Goal: Task Accomplishment & Management: Manage account settings

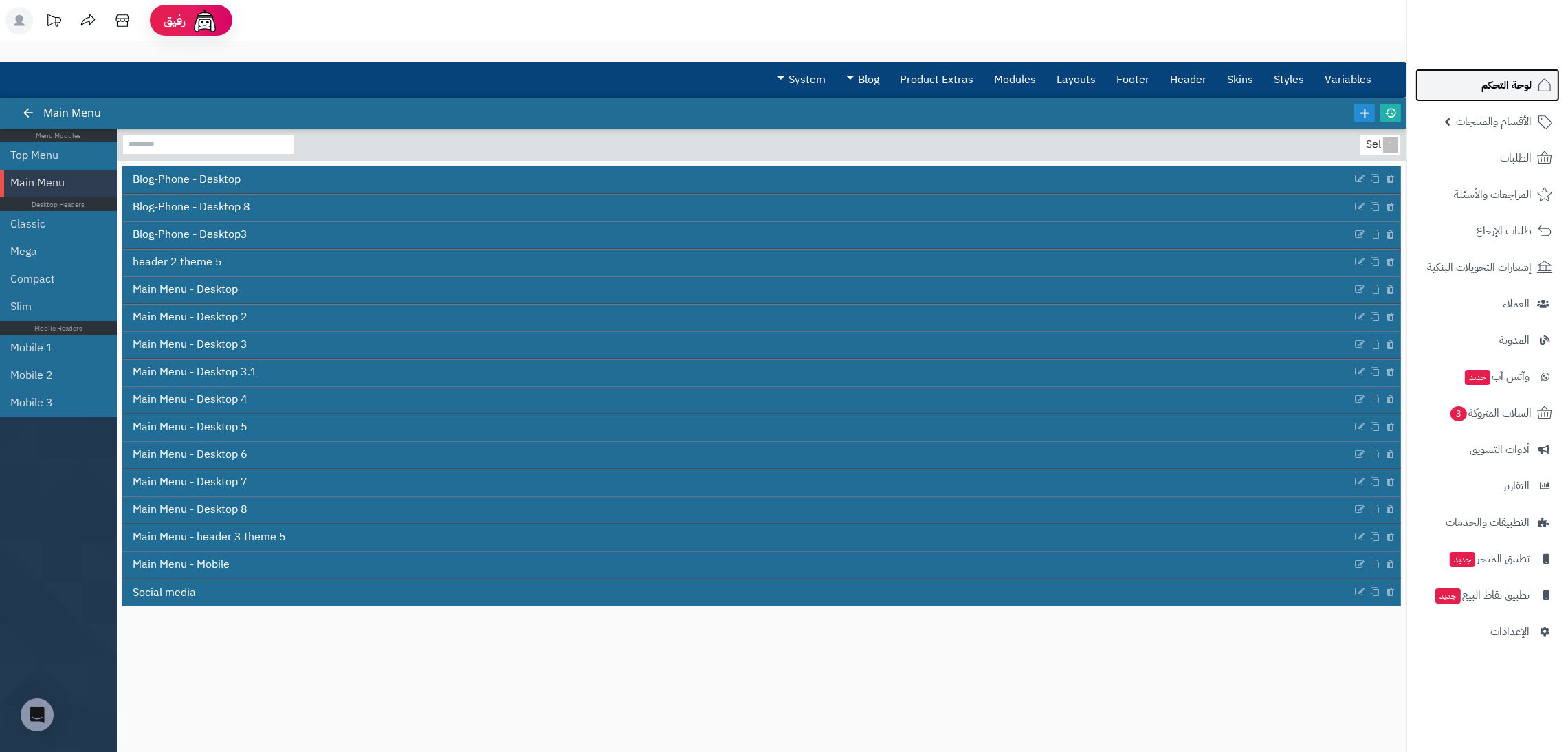
click at [1504, 97] on link "لوحة التحكم" at bounding box center [1487, 85] width 145 height 33
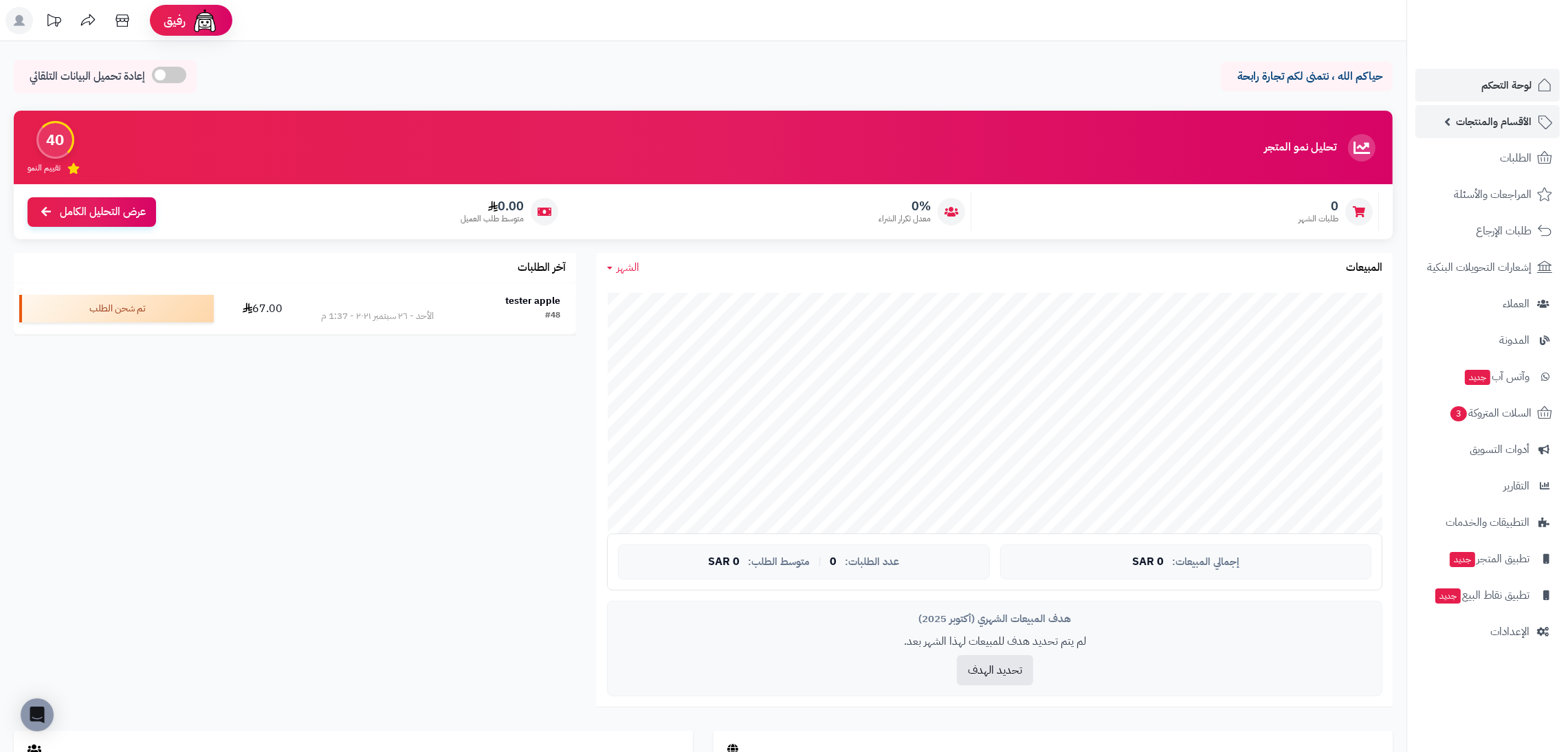
click at [1452, 128] on link "الأقسام والمنتجات" at bounding box center [1487, 122] width 145 height 33
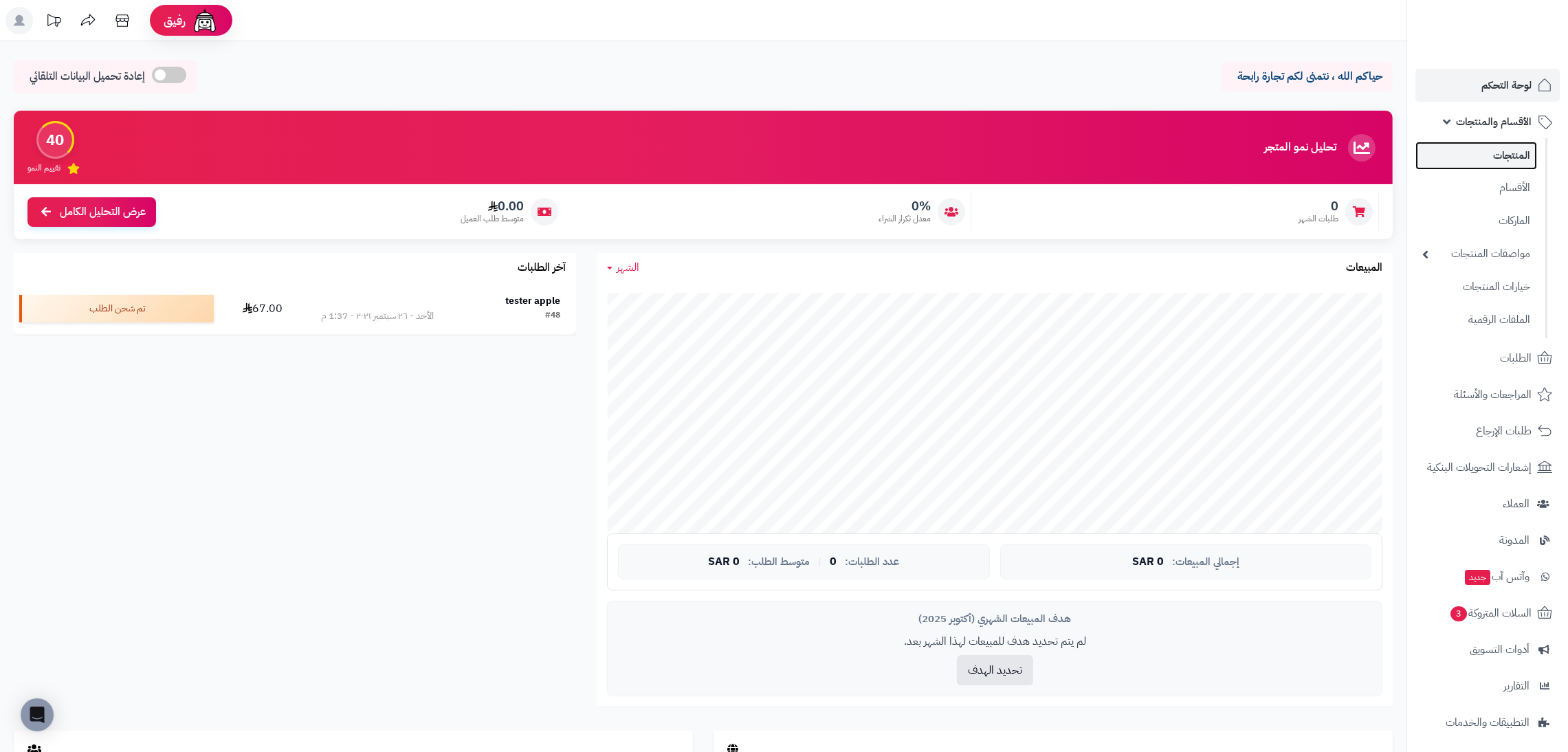
click at [1510, 146] on link "المنتجات" at bounding box center [1476, 156] width 122 height 28
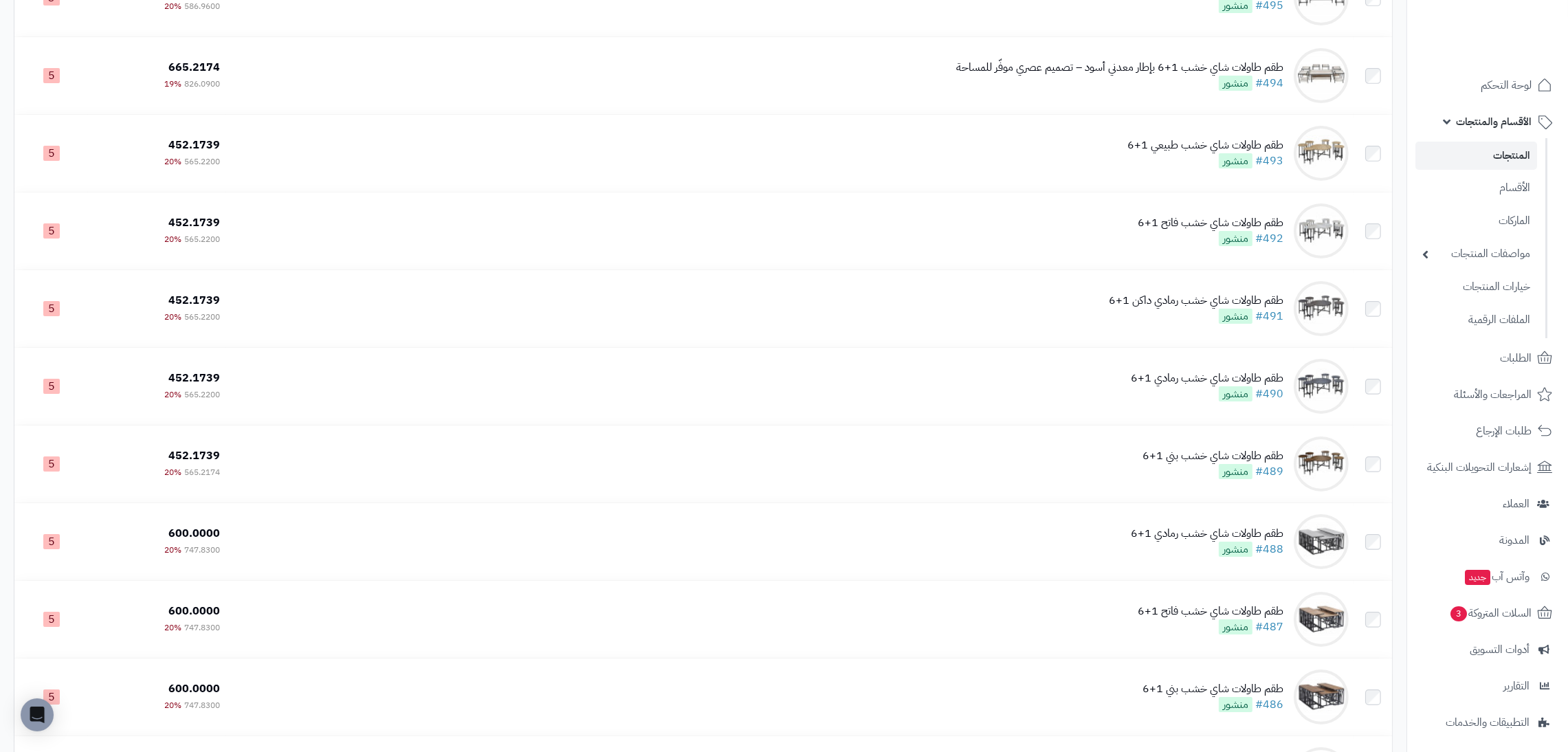
scroll to position [73, 0]
